Goal: Find specific page/section: Find specific page/section

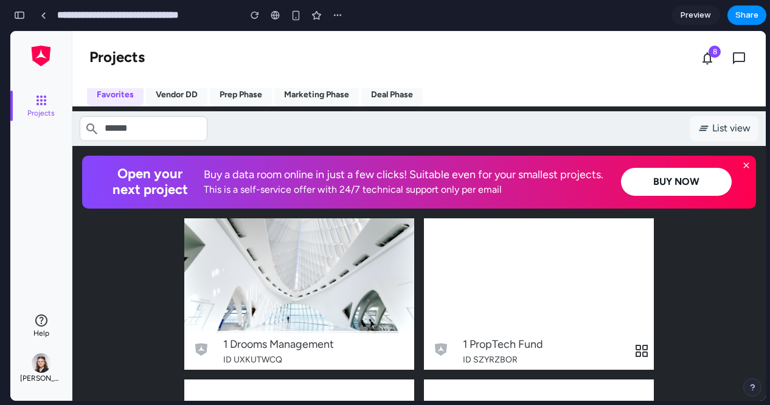
scroll to position [1616, 0]
click at [181, 93] on button "Vendor DD" at bounding box center [176, 94] width 61 height 23
click at [237, 91] on button "Prep Phase" at bounding box center [241, 94] width 62 height 23
click at [314, 96] on button "Marketing Phase" at bounding box center [316, 94] width 85 height 23
click at [373, 89] on button "Deal Phase" at bounding box center [391, 94] width 61 height 23
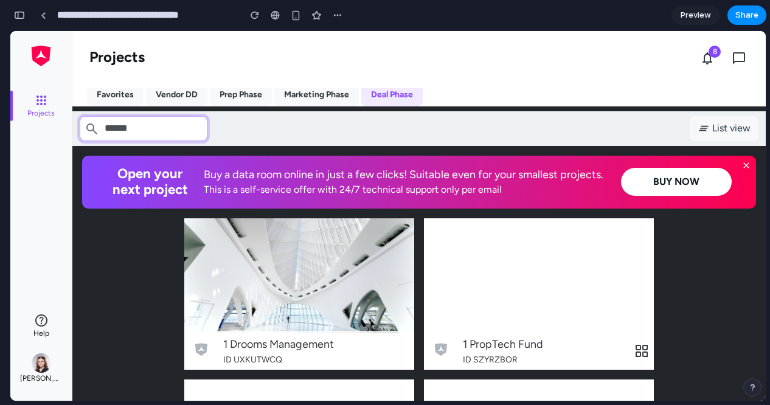
click at [140, 125] on input at bounding box center [144, 128] width 128 height 24
click at [293, 91] on button "Marketing Phase" at bounding box center [316, 94] width 85 height 23
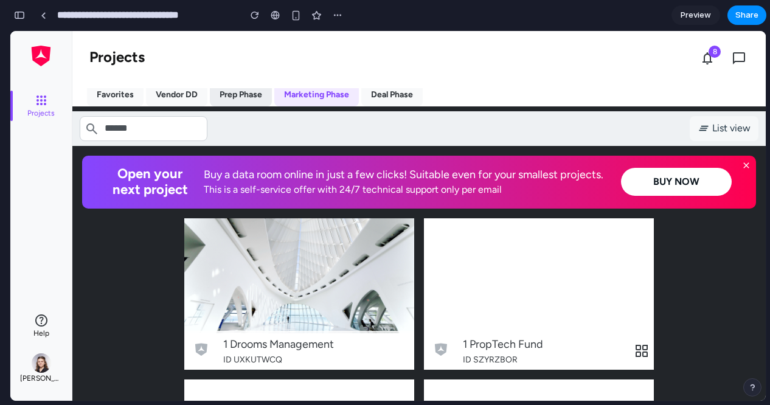
click at [240, 89] on button "Prep Phase" at bounding box center [241, 94] width 62 height 23
click at [165, 91] on button "Vendor DD" at bounding box center [176, 94] width 61 height 23
click at [95, 91] on button "Favorites" at bounding box center [115, 94] width 57 height 23
click at [156, 97] on button "Vendor DD" at bounding box center [176, 94] width 61 height 23
click at [251, 97] on button "Prep Phase" at bounding box center [241, 94] width 62 height 23
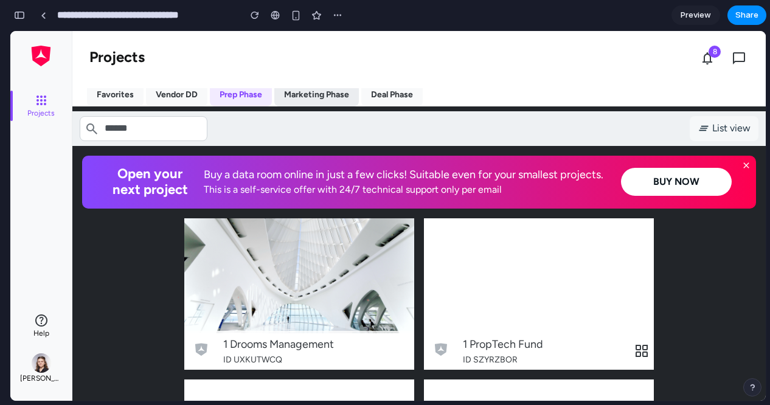
click at [321, 100] on button "Marketing Phase" at bounding box center [316, 94] width 85 height 23
click at [397, 100] on button "Deal Phase" at bounding box center [391, 94] width 61 height 23
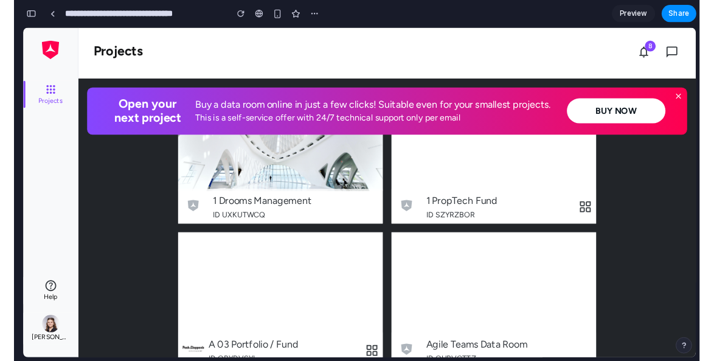
scroll to position [0, 0]
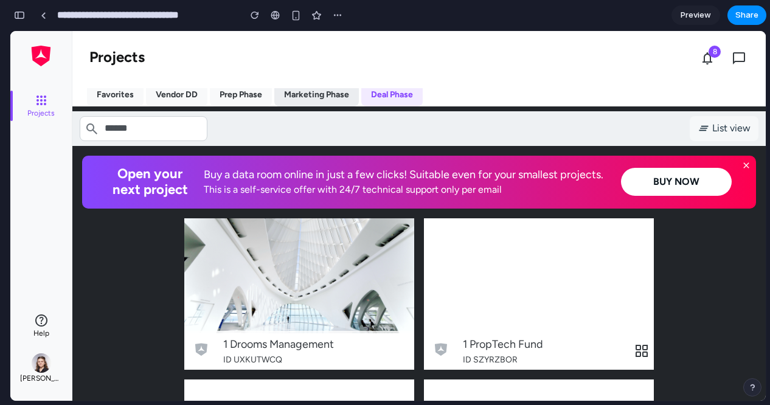
click at [314, 104] on button "Marketing Phase" at bounding box center [316, 94] width 85 height 23
click at [114, 100] on button "Favorites" at bounding box center [115, 94] width 57 height 23
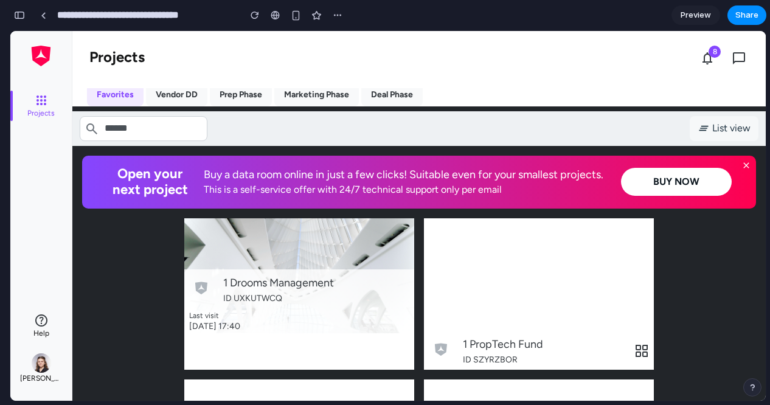
click at [364, 275] on div "1 Drooms Management ID UXKUTWCQ Last visit [DATE] 17:40" at bounding box center [299, 293] width 230 height 151
click at [364, 275] on div "1 Drooms Management" at bounding box center [316, 283] width 186 height 18
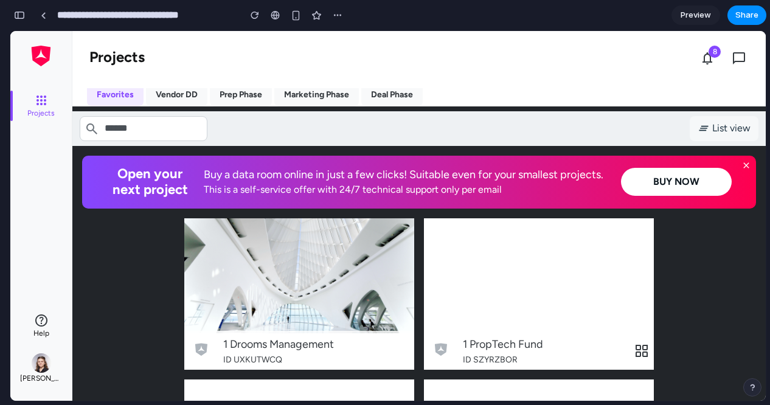
click at [748, 163] on dds-icon at bounding box center [746, 166] width 10 height 10
click at [742, 164] on dds-icon at bounding box center [746, 166] width 10 height 10
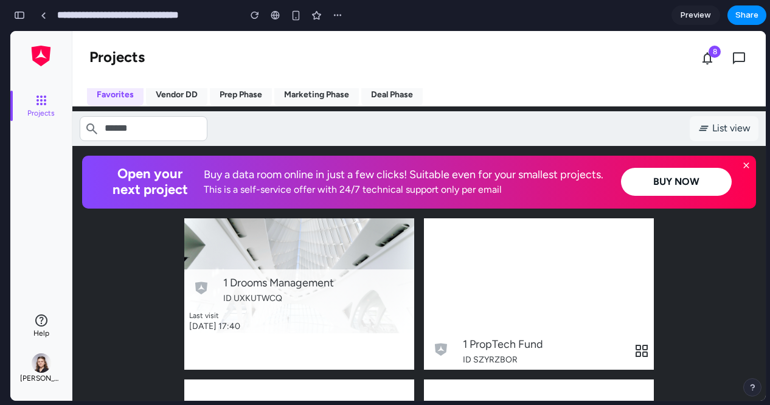
click at [271, 314] on div "1 Drooms Management ID UXKUTWCQ Last visit [DATE] 17:40" at bounding box center [299, 319] width 230 height 100
click at [271, 313] on div "Last visit" at bounding box center [243, 316] width 108 height 12
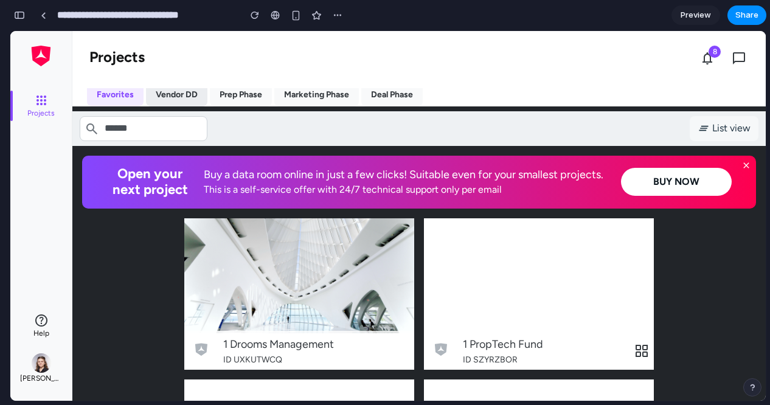
click at [193, 94] on button "Vendor DD" at bounding box center [176, 94] width 61 height 23
click at [237, 95] on button "Prep Phase" at bounding box center [241, 94] width 62 height 23
click at [303, 98] on button "Marketing Phase" at bounding box center [316, 94] width 85 height 23
click at [424, 91] on div "Favorites Vendor DD Prep Phase Marketing Phase Deal Phase" at bounding box center [418, 94] width 693 height 23
click at [407, 88] on button "Deal Phase" at bounding box center [391, 94] width 61 height 23
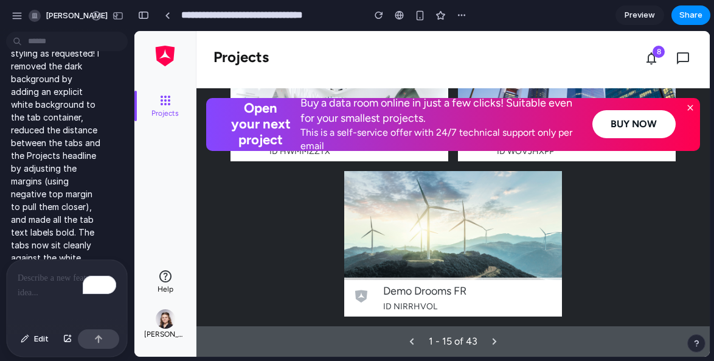
scroll to position [978, 0]
